Goal: Task Accomplishment & Management: Use online tool/utility

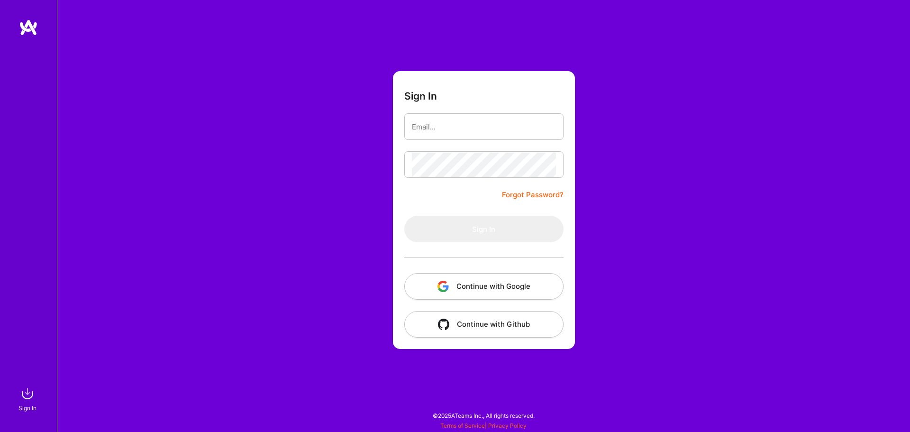
click at [450, 286] on button "Continue with Google" at bounding box center [483, 286] width 159 height 27
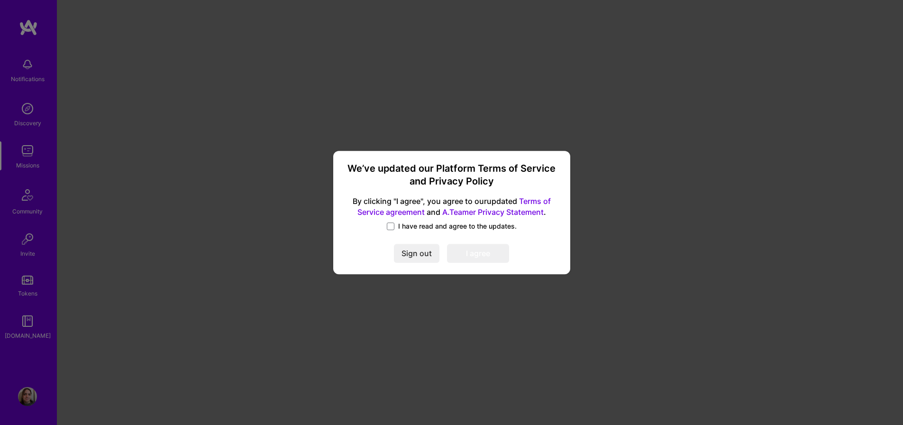
click at [424, 226] on span "I have read and agree to the updates." at bounding box center [457, 225] width 119 height 9
click at [0, 0] on input "I have read and agree to the updates." at bounding box center [0, 0] width 0 height 0
click at [493, 254] on button "I agree" at bounding box center [478, 253] width 62 height 19
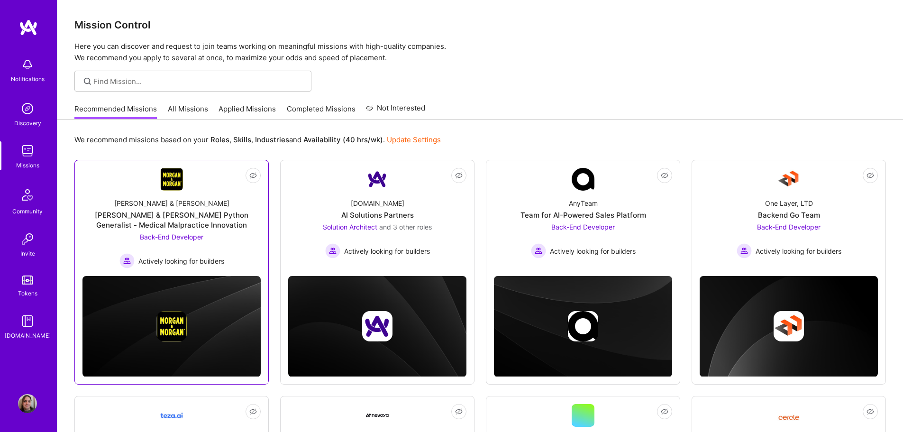
click at [208, 216] on div "[PERSON_NAME] & [PERSON_NAME] Python Generalist - Medical Malpractice Innovation" at bounding box center [171, 220] width 178 height 20
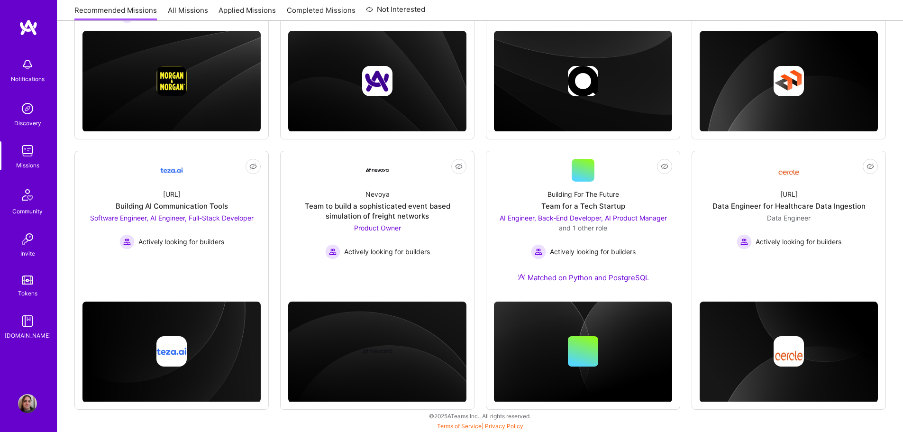
scroll to position [246, 0]
